Goal: Task Accomplishment & Management: Manage account settings

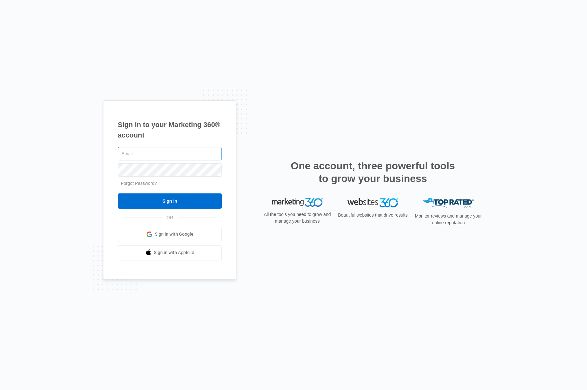
click at [186, 155] on input "text" at bounding box center [170, 153] width 104 height 13
click at [188, 232] on span "Sign in with Google" at bounding box center [174, 234] width 39 height 7
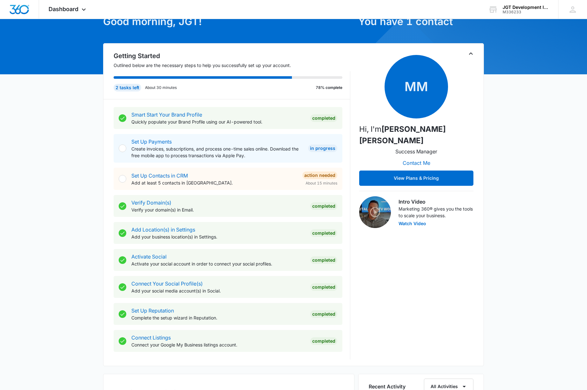
scroll to position [40, 0]
click at [181, 114] on link "Smart Start Your Brand Profile" at bounding box center [166, 114] width 71 height 6
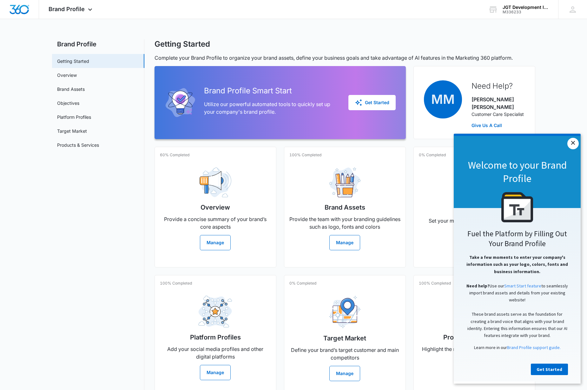
click at [572, 145] on link "×" at bounding box center [573, 143] width 11 height 11
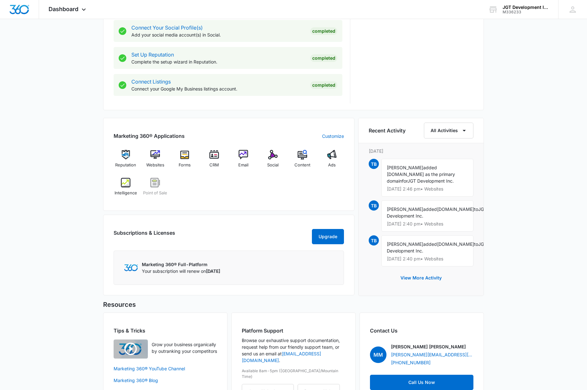
scroll to position [337, 0]
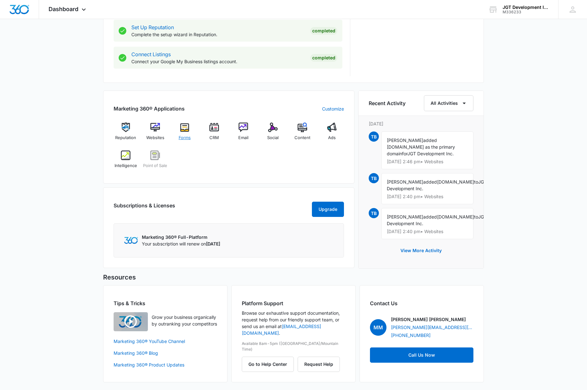
click at [182, 123] on div "Forms" at bounding box center [185, 134] width 24 height 23
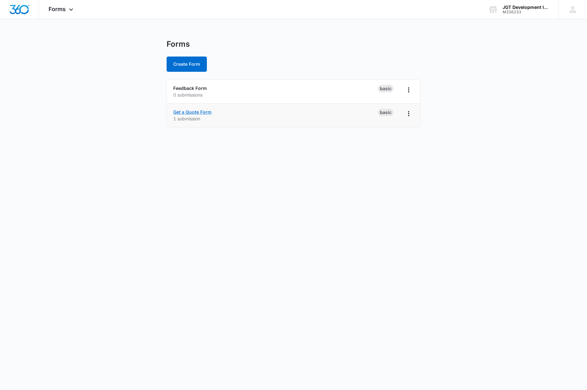
click at [209, 112] on link "Get a Quote Form" at bounding box center [192, 111] width 38 height 5
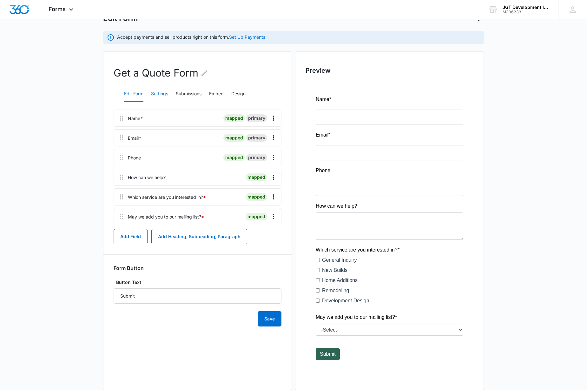
scroll to position [54, 0]
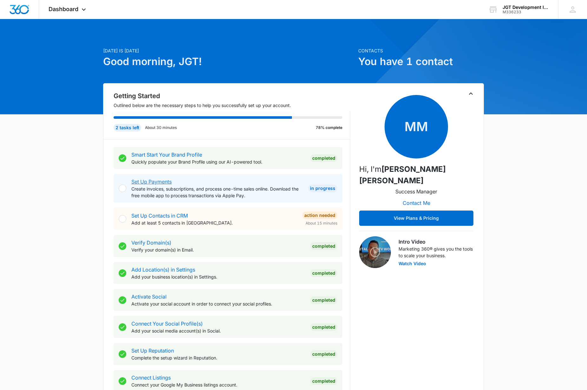
click at [158, 182] on link "Set Up Payments" at bounding box center [151, 181] width 40 height 6
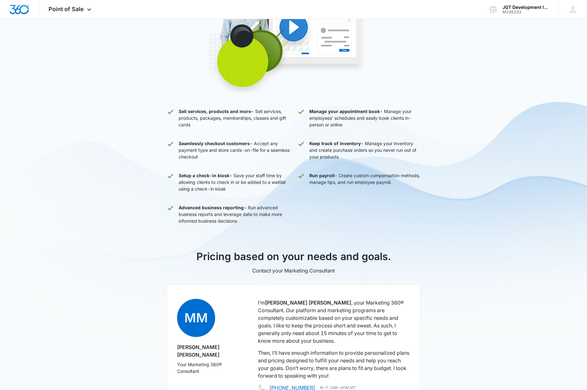
scroll to position [197, 0]
